Goal: Information Seeking & Learning: Learn about a topic

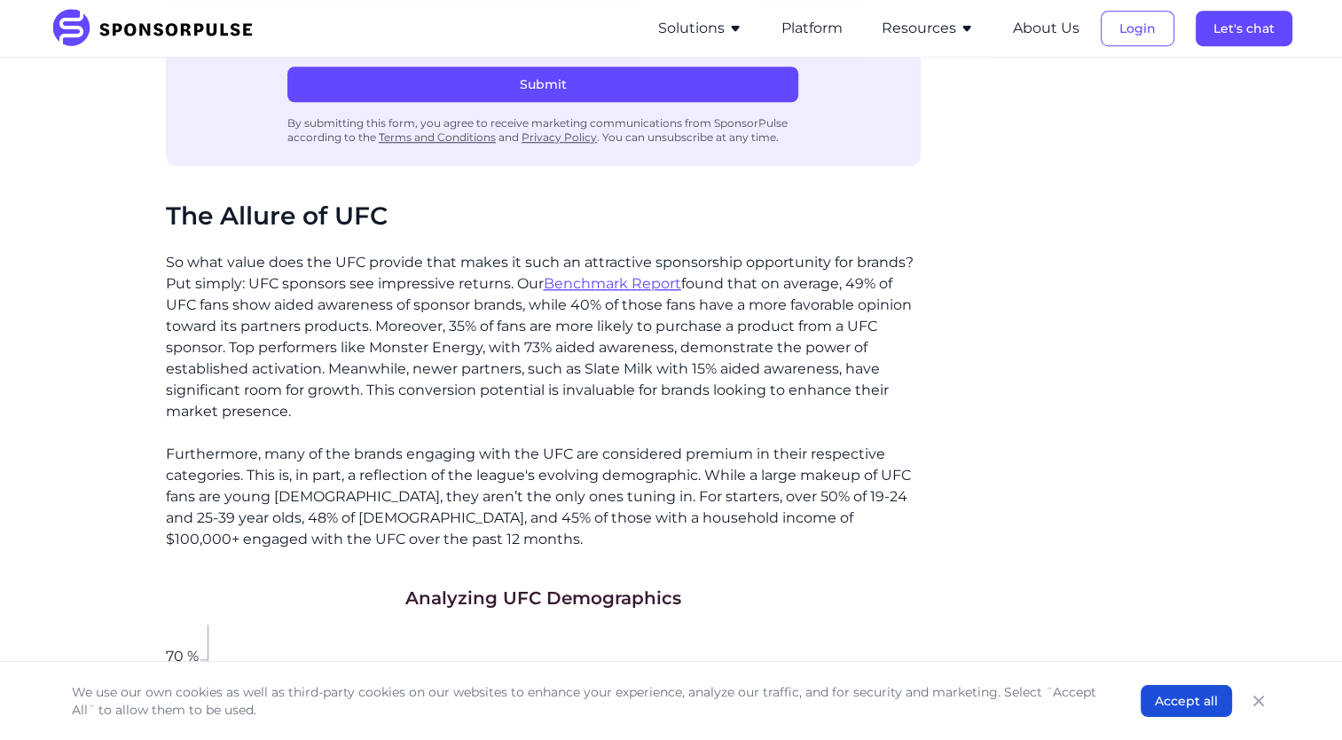
scroll to position [1420, 0]
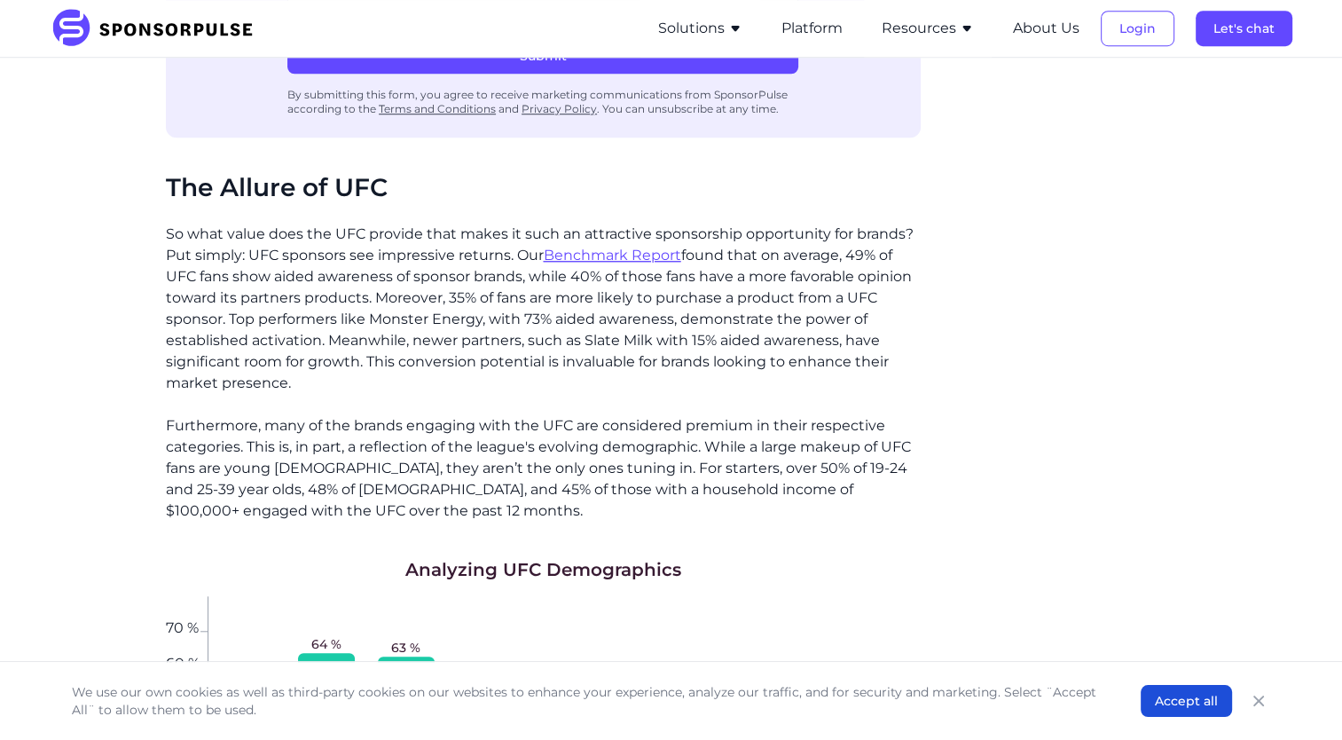
click at [791, 476] on p "Furthermore, many of the brands engaging with the UFC are considered premium in…" at bounding box center [543, 468] width 755 height 106
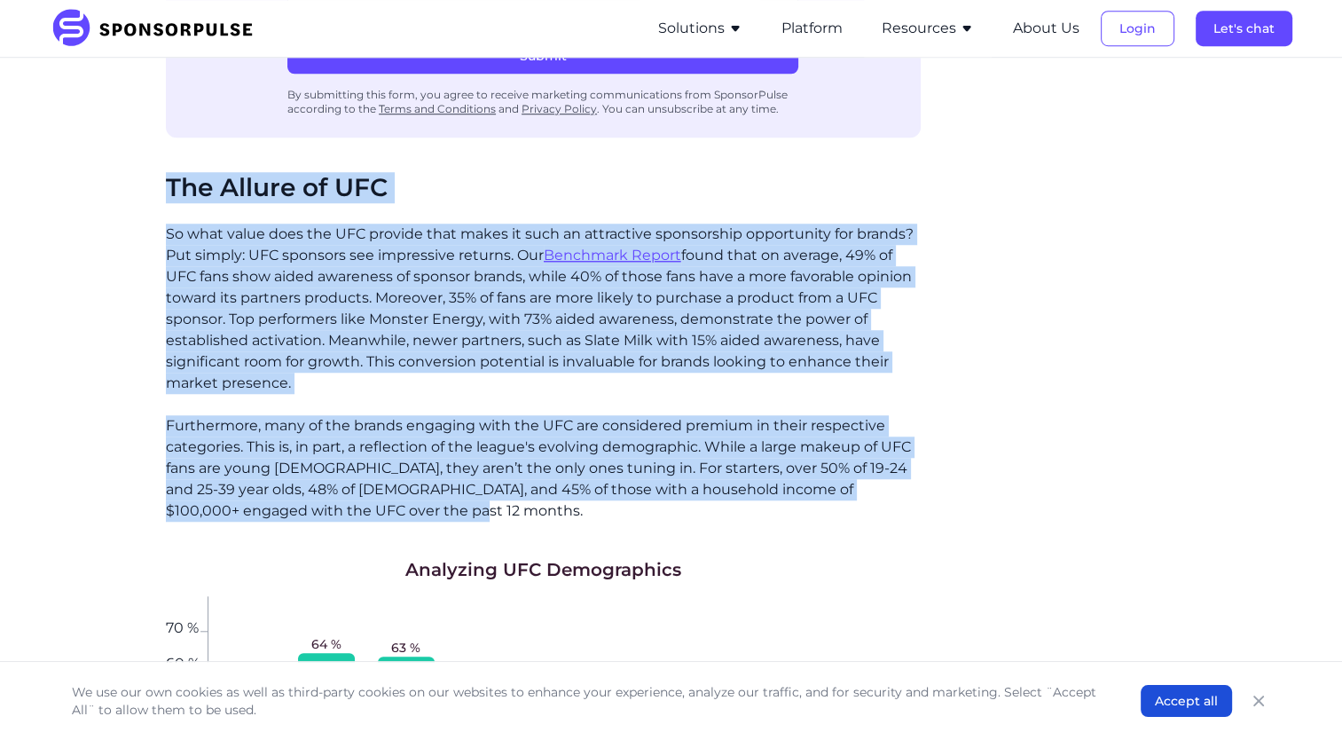
drag, startPoint x: 387, startPoint y: 458, endPoint x: 131, endPoint y: 150, distance: 400.1
click at [131, 150] on div "Home Insights Inside the Octagon: What Brands Need to Know About UFC Sponsorshi…" at bounding box center [672, 528] width 1214 height 3753
drag, startPoint x: 133, startPoint y: 149, endPoint x: 193, endPoint y: 151, distance: 59.5
copy div "Lor Ipsumd si AME Co adip elits doei tem INC utlabor etdo magna al enim ad mini…"
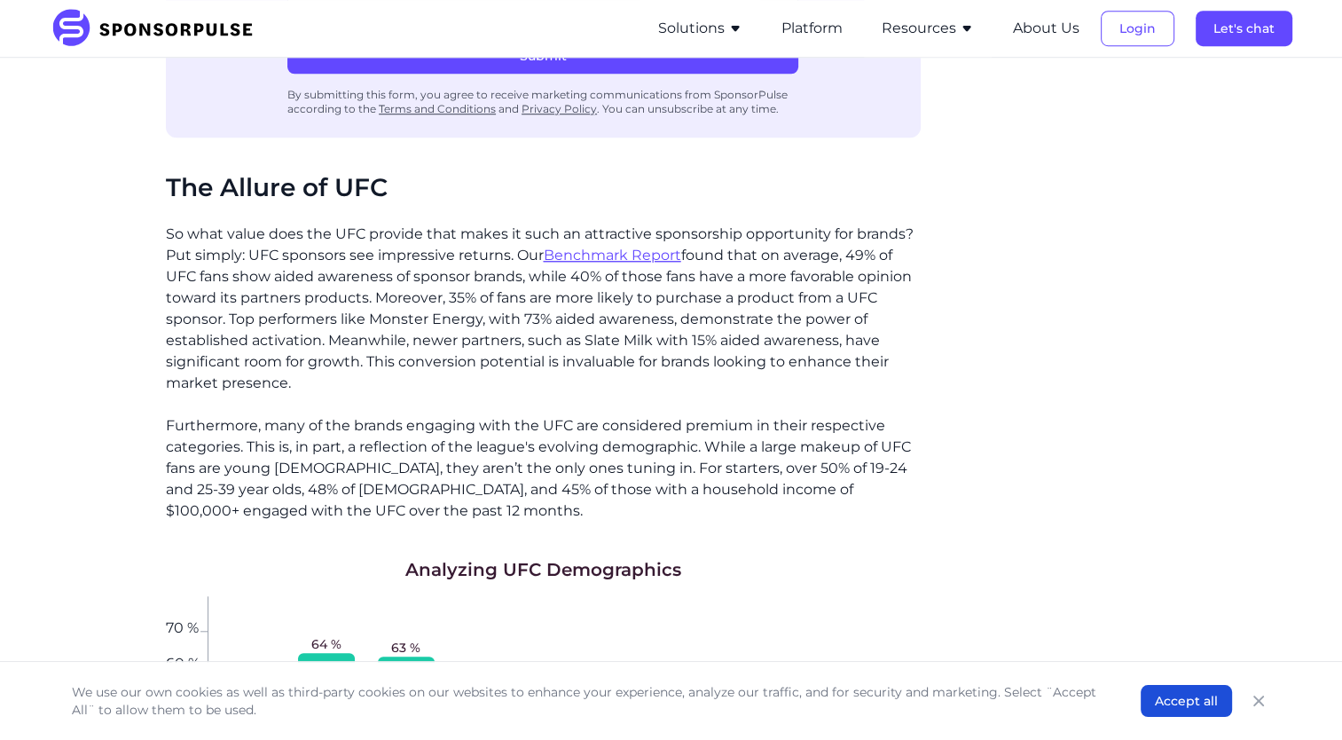
click at [806, 596] on div "51 %" at bounding box center [801, 737] width 79 height 283
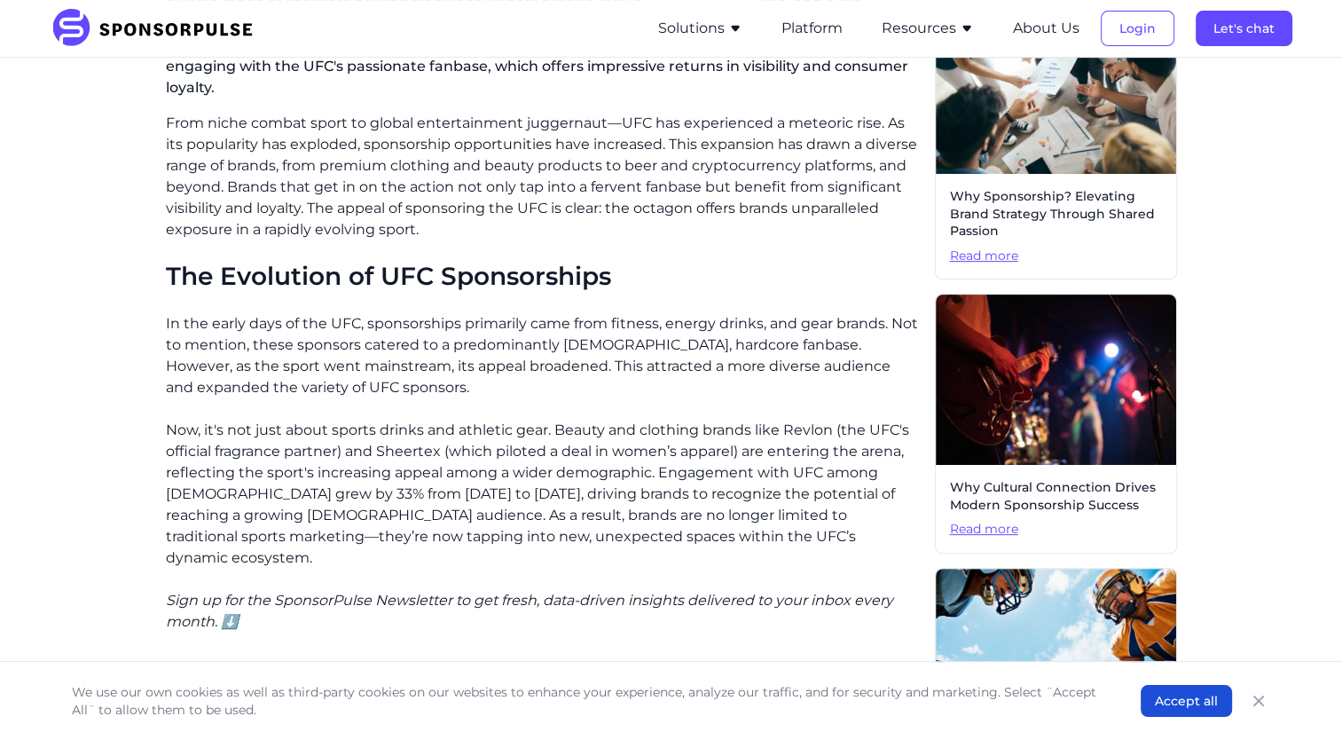
scroll to position [614, 0]
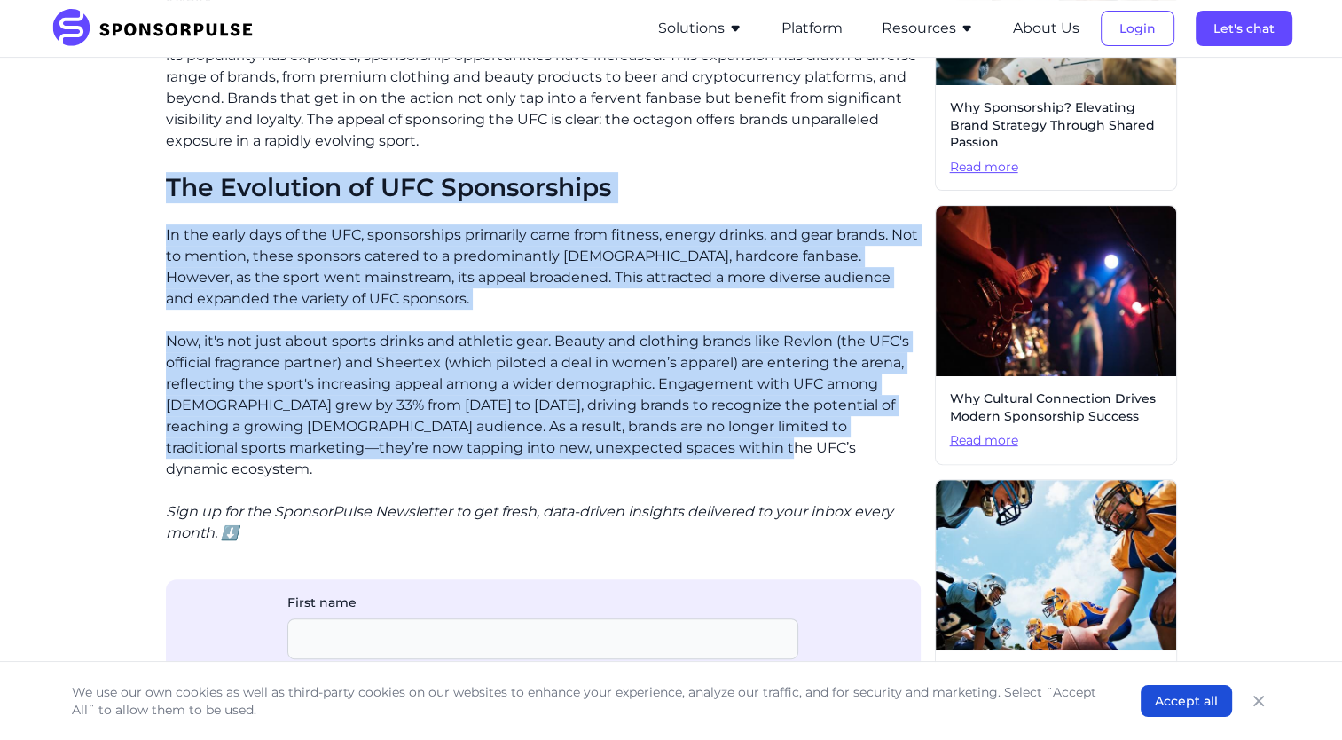
drag, startPoint x: 728, startPoint y: 431, endPoint x: 153, endPoint y: 161, distance: 635.1
drag, startPoint x: 157, startPoint y: 161, endPoint x: 219, endPoint y: 156, distance: 62.3
copy div "The Evolution of UFC Sponsorships In the early days of the UFC, sponsorships pr…"
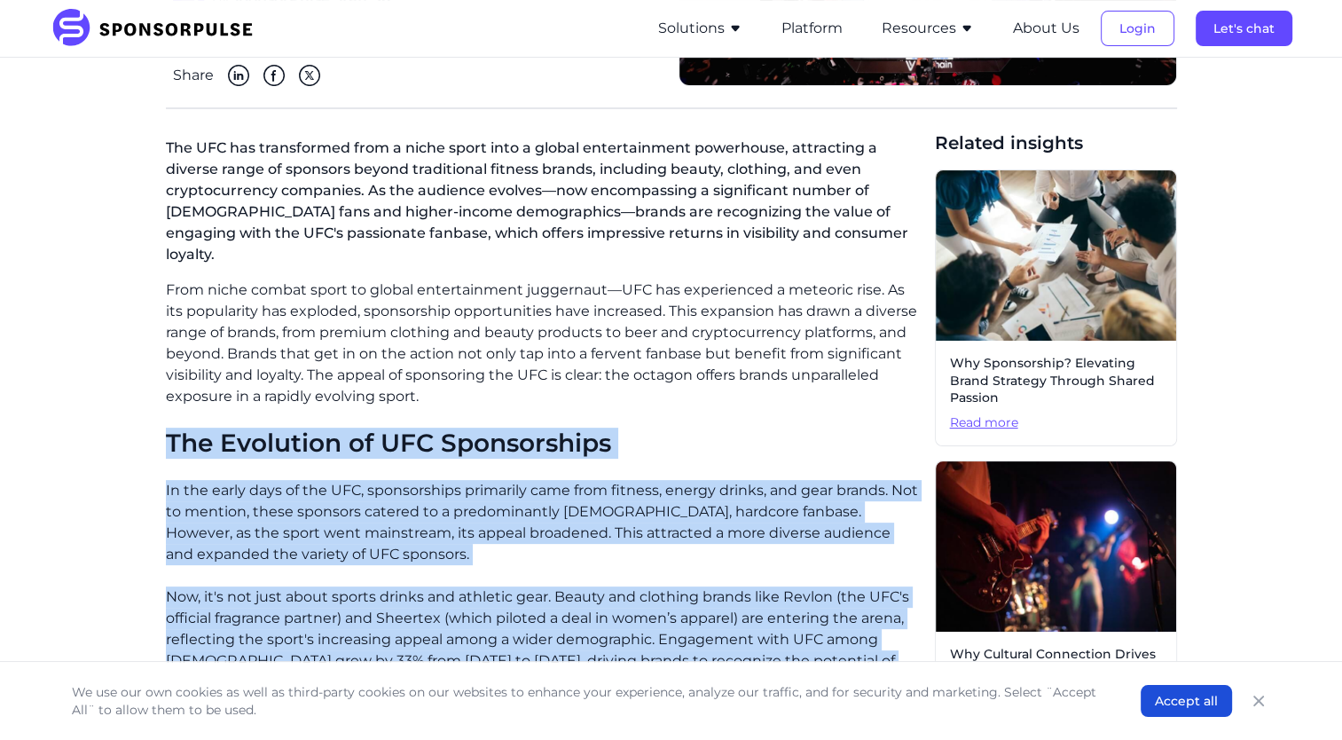
scroll to position [259, 0]
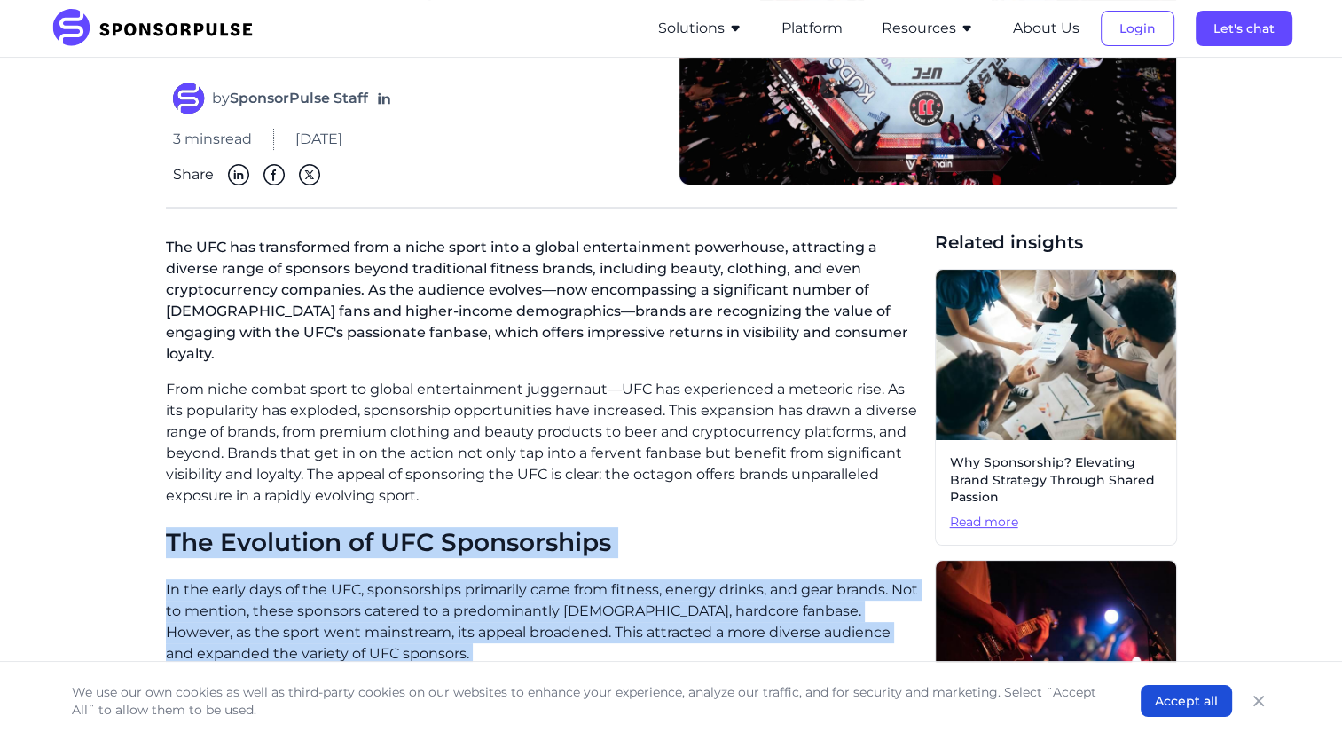
drag, startPoint x: 435, startPoint y: 476, endPoint x: 160, endPoint y: 247, distance: 358.4
drag, startPoint x: 160, startPoint y: 247, endPoint x: 279, endPoint y: 265, distance: 121.2
copy div "Lor IPS dol sitametcons adip e seddo eiusm temp i utlabo etdoloremagna aliquaen…"
